Goal: Information Seeking & Learning: Check status

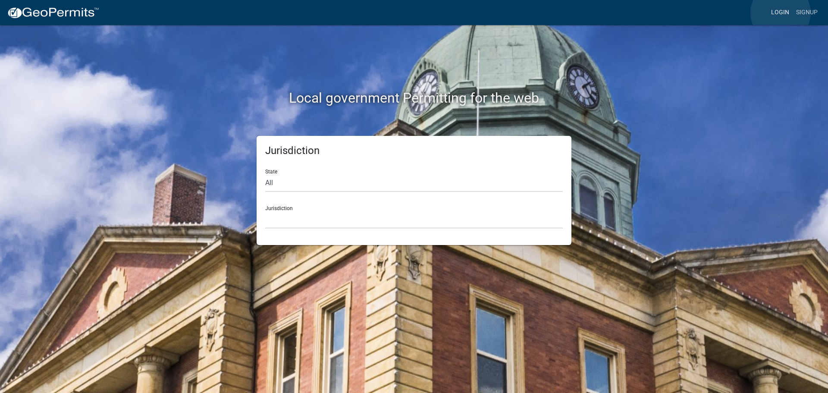
click at [781, 13] on link "Login" at bounding box center [780, 12] width 25 height 16
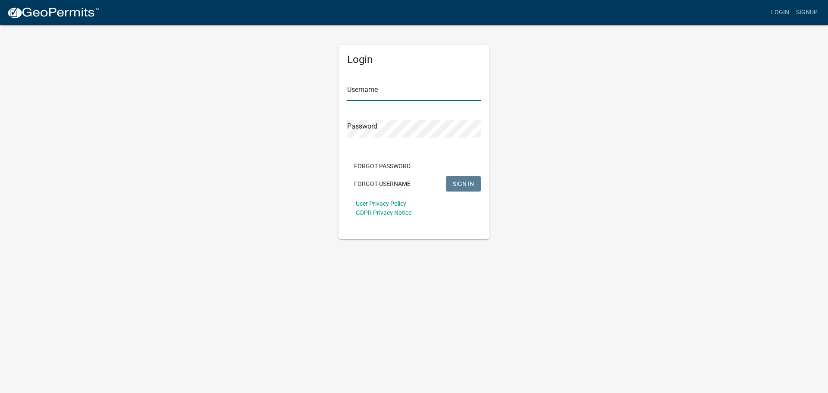
type input "dwright"
click at [455, 177] on button "SIGN IN" at bounding box center [463, 184] width 35 height 16
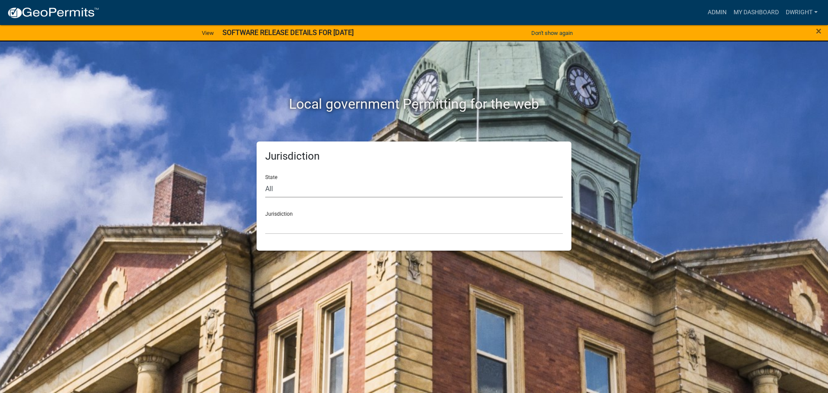
click at [291, 193] on select "All [US_STATE] [US_STATE] [US_STATE] [US_STATE] [US_STATE] [US_STATE] [US_STATE…" at bounding box center [414, 189] width 298 height 18
select select "[US_STATE]"
click at [265, 180] on select "All [US_STATE] [US_STATE] [US_STATE] [US_STATE] [US_STATE] [US_STATE] [US_STATE…" at bounding box center [414, 189] width 298 height 18
click at [286, 237] on div "Jurisdiction State All [US_STATE] [US_STATE] [US_STATE] [US_STATE] [US_STATE] […" at bounding box center [414, 195] width 315 height 109
click at [286, 233] on select "[GEOGRAPHIC_DATA], [US_STATE][PERSON_NAME][GEOGRAPHIC_DATA], [US_STATE][PERSON_…" at bounding box center [414, 226] width 298 height 18
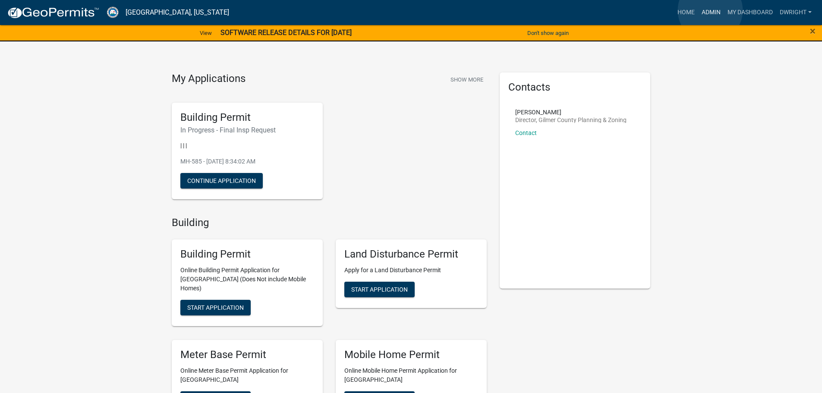
click at [710, 10] on link "Admin" at bounding box center [711, 12] width 26 height 16
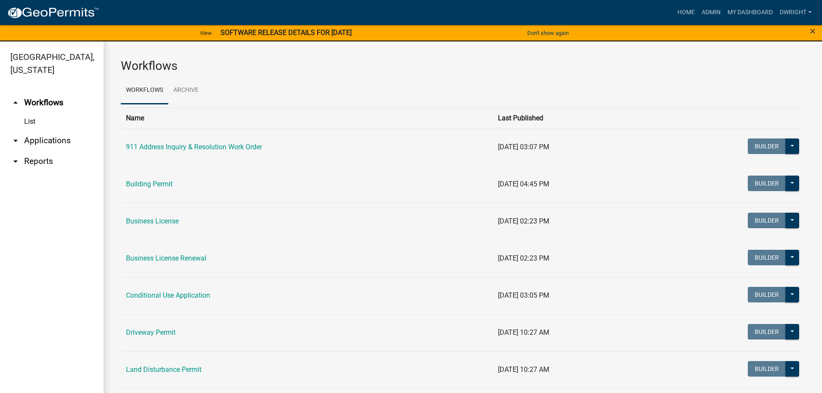
click at [51, 139] on link "arrow_drop_down Applications" at bounding box center [52, 140] width 104 height 21
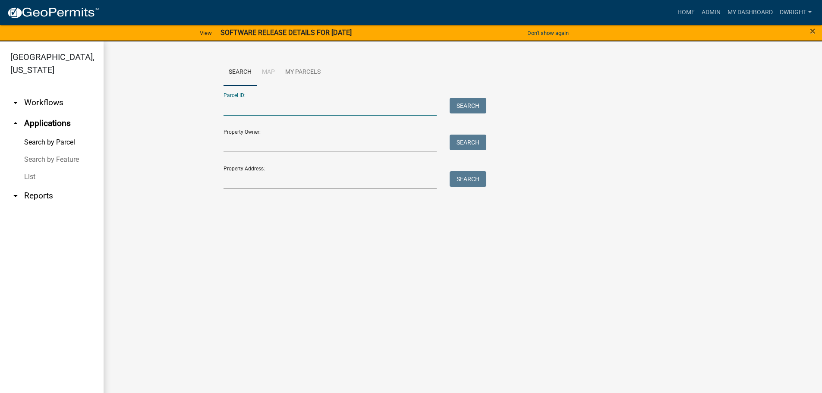
click at [273, 111] on input "Parcel ID:" at bounding box center [329, 107] width 213 height 18
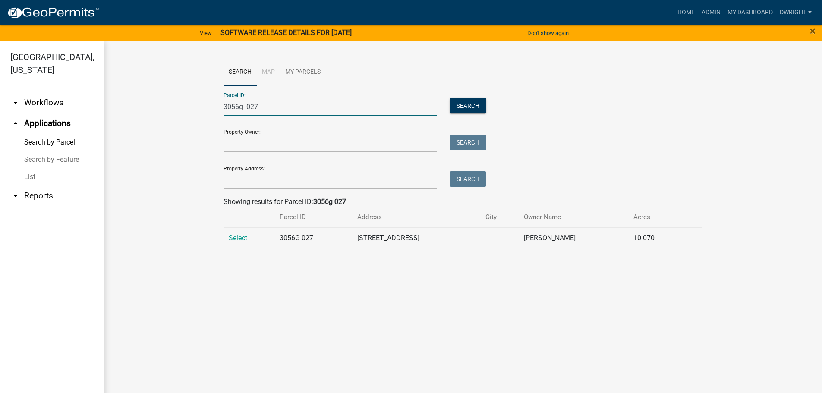
type input "3056g 027"
click at [238, 237] on span "Select" at bounding box center [238, 238] width 19 height 8
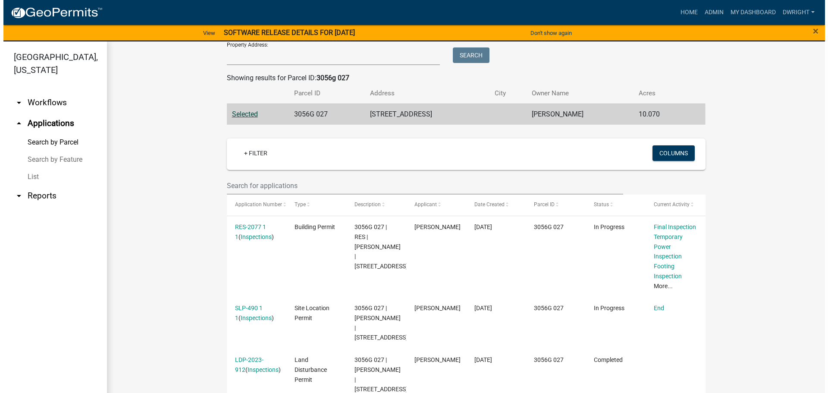
scroll to position [129, 0]
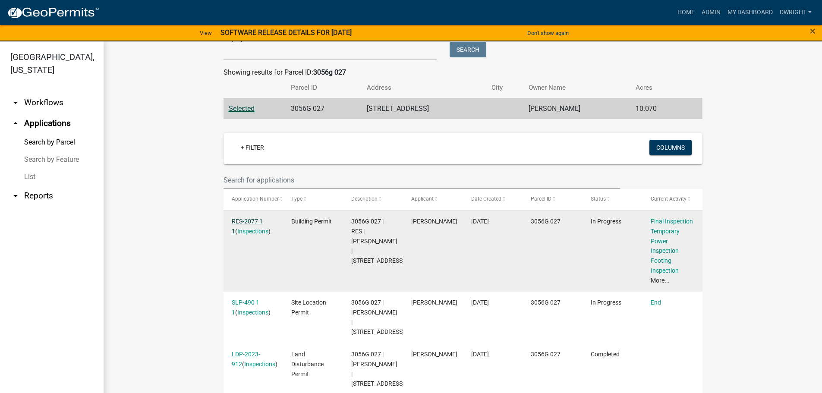
click at [250, 220] on link "RES-2077 1 1" at bounding box center [247, 226] width 31 height 17
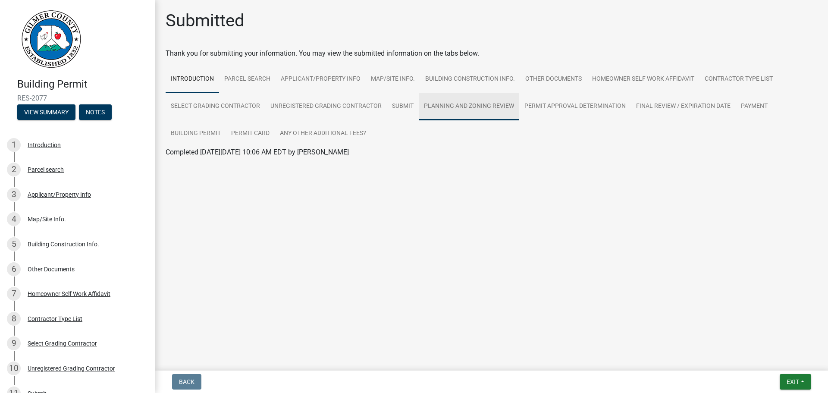
click at [458, 103] on link "Planning and Zoning Review" at bounding box center [469, 107] width 100 height 28
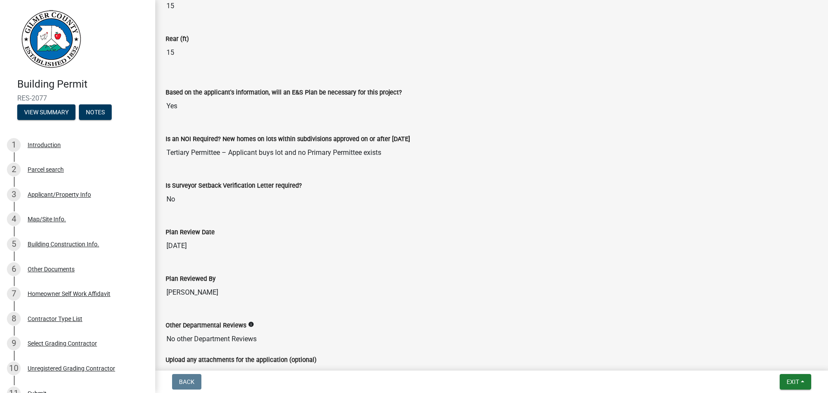
scroll to position [1799, 0]
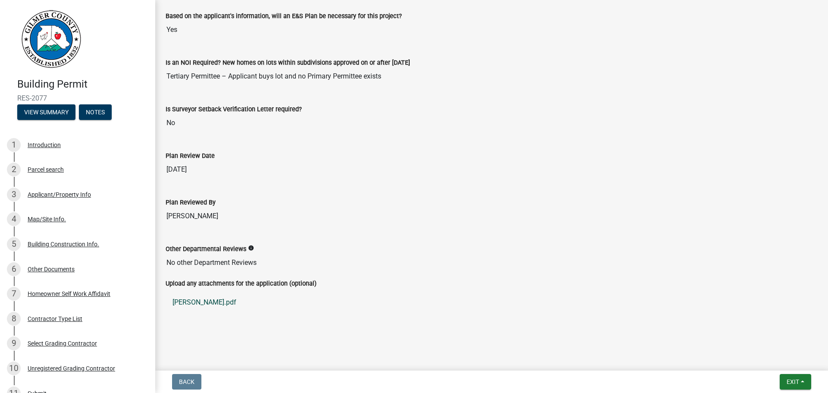
click at [189, 298] on link "[PERSON_NAME].pdf" at bounding box center [492, 302] width 652 height 21
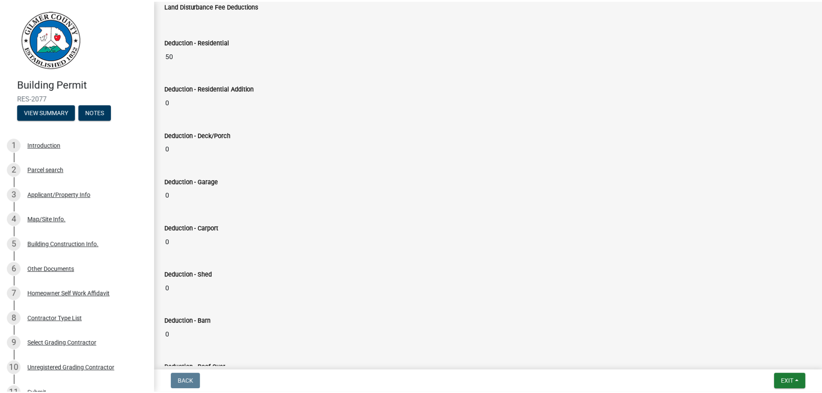
scroll to position [0, 0]
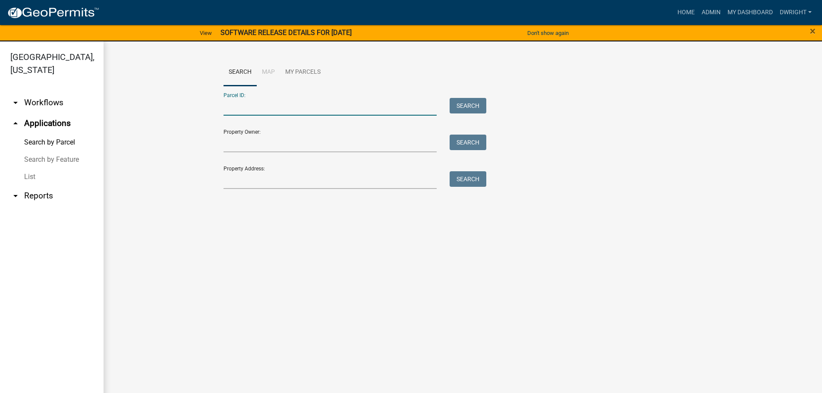
click at [258, 108] on input "Parcel ID:" at bounding box center [329, 107] width 213 height 18
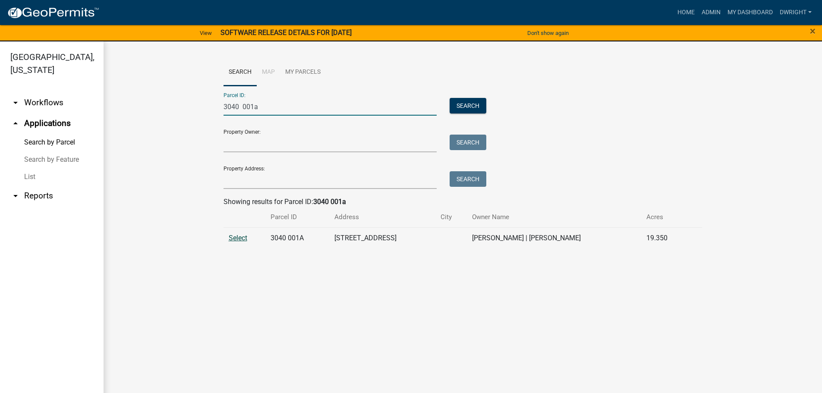
type input "3040 001a"
click at [243, 238] on span "Select" at bounding box center [238, 238] width 19 height 8
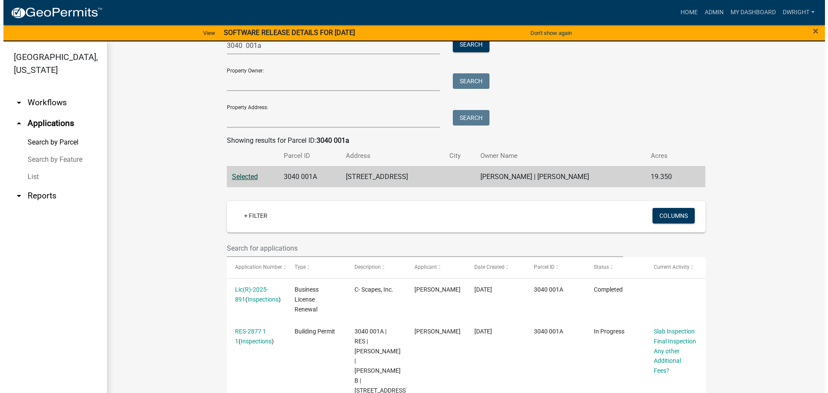
scroll to position [129, 0]
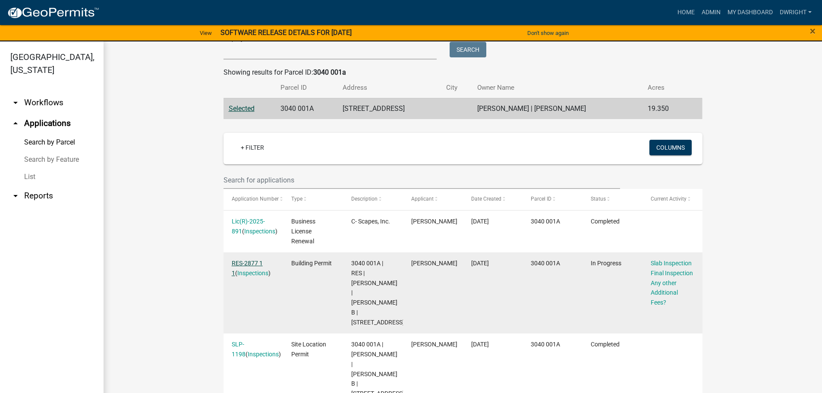
click at [248, 260] on link "RES-2877 1 1" at bounding box center [247, 268] width 31 height 17
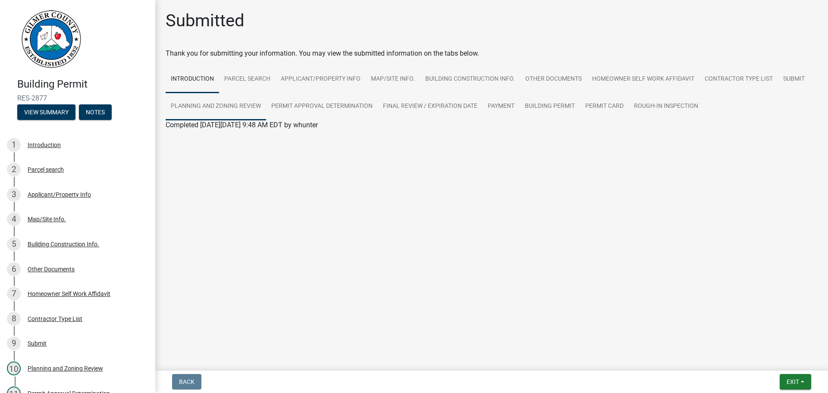
click at [223, 104] on link "Planning and Zoning Review" at bounding box center [216, 107] width 100 height 28
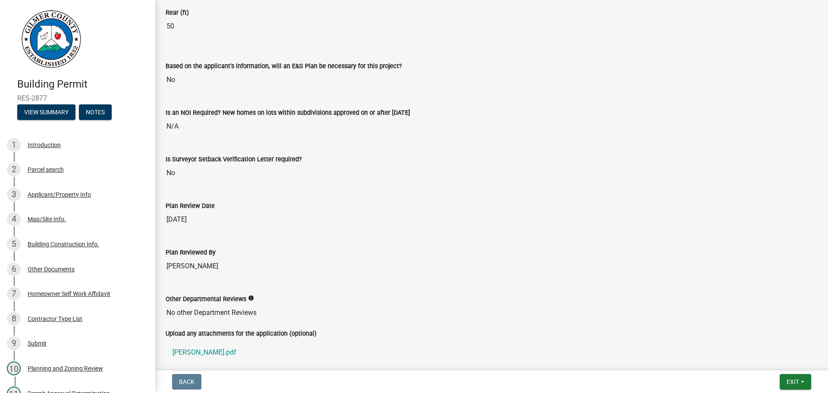
scroll to position [1772, 0]
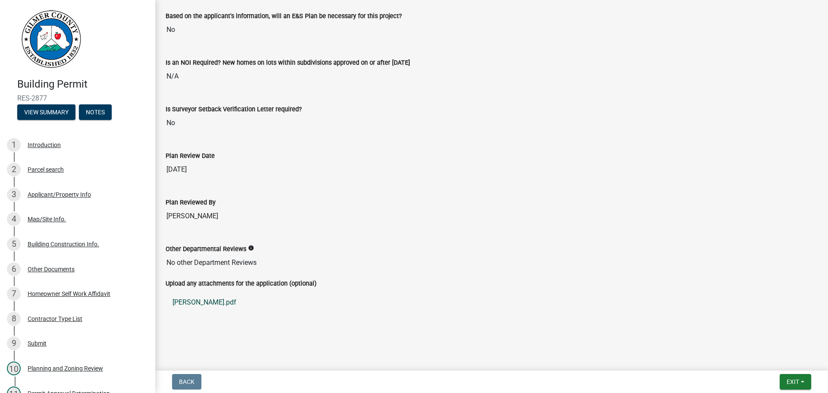
click at [195, 300] on link "[PERSON_NAME].pdf" at bounding box center [492, 302] width 652 height 21
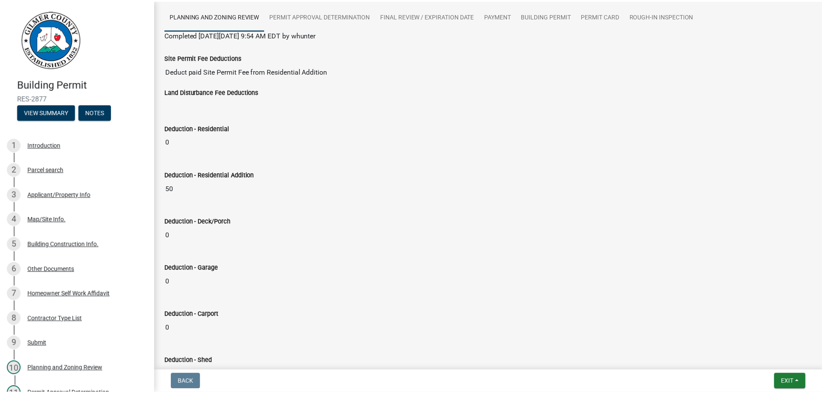
scroll to position [0, 0]
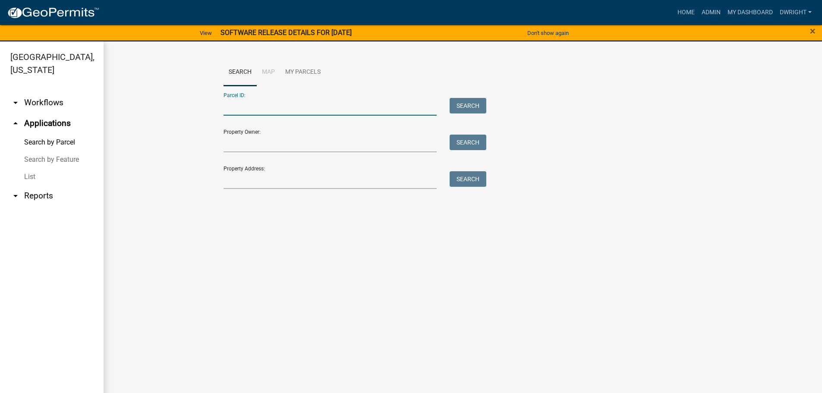
click at [241, 104] on input "Parcel ID:" at bounding box center [329, 107] width 213 height 18
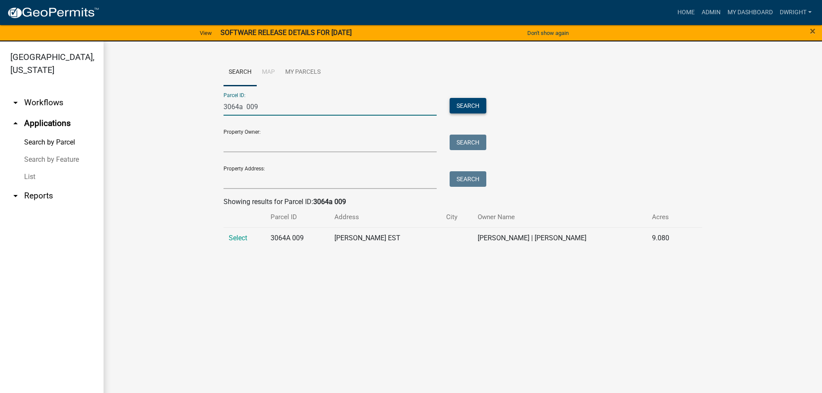
type input "3064a 009"
click at [462, 103] on button "Search" at bounding box center [467, 106] width 37 height 16
click at [235, 237] on span "Select" at bounding box center [238, 238] width 19 height 8
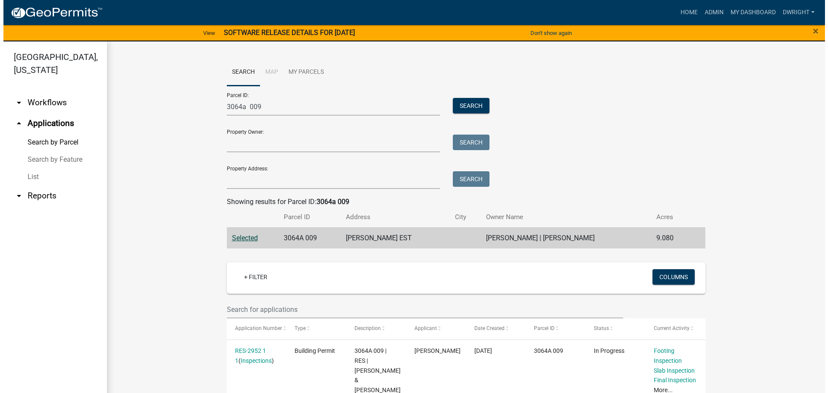
scroll to position [173, 0]
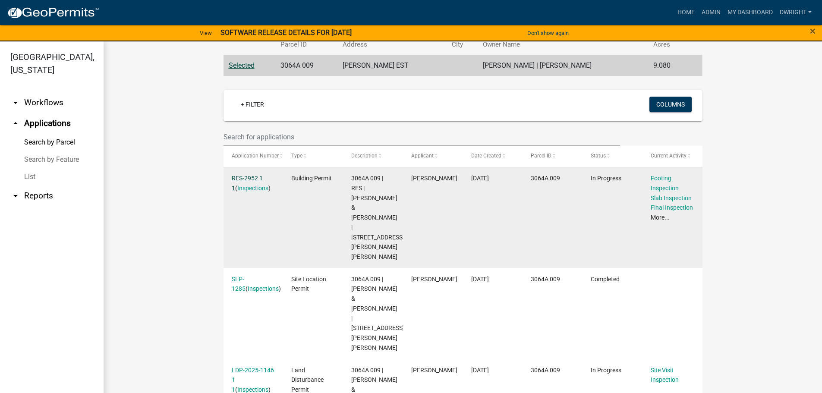
click at [250, 176] on link "RES-2952 1 1" at bounding box center [247, 183] width 31 height 17
